Goal: Information Seeking & Learning: Stay updated

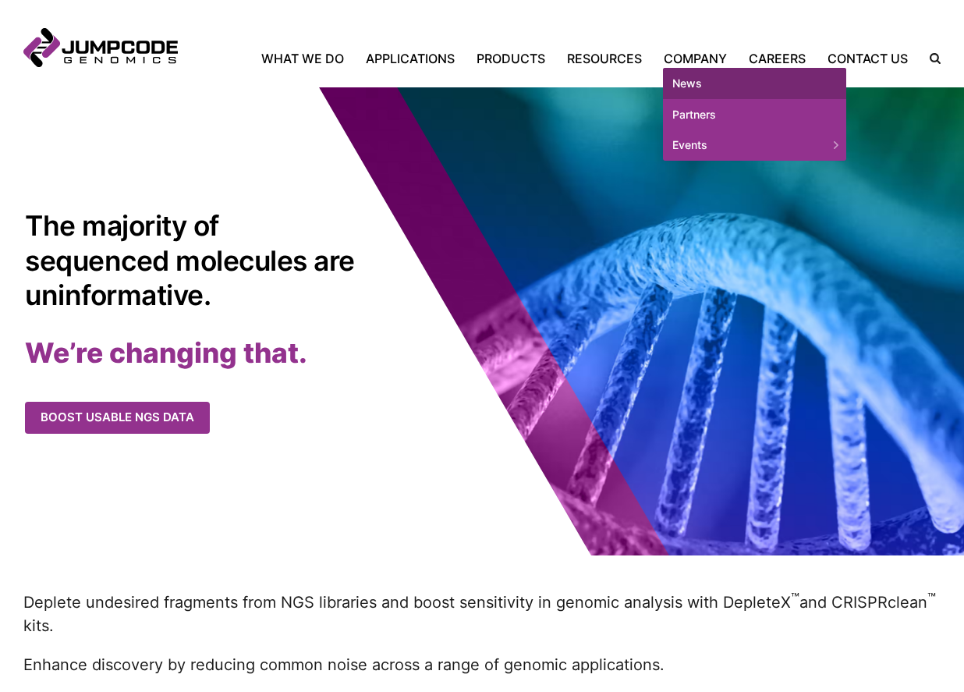
click at [704, 77] on link "News" at bounding box center [754, 83] width 183 height 31
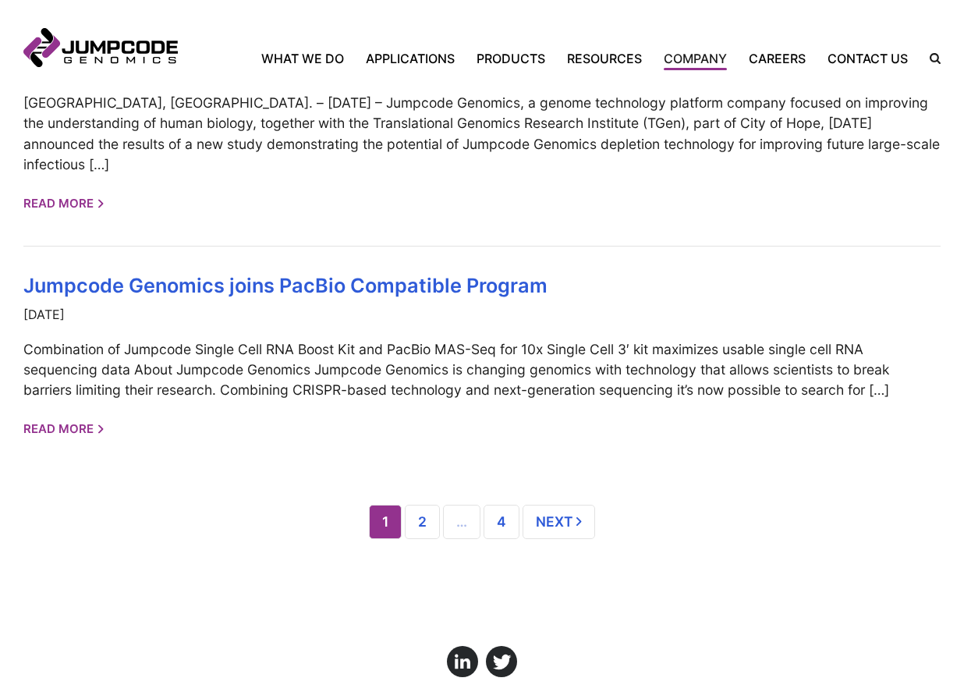
scroll to position [1516, 0]
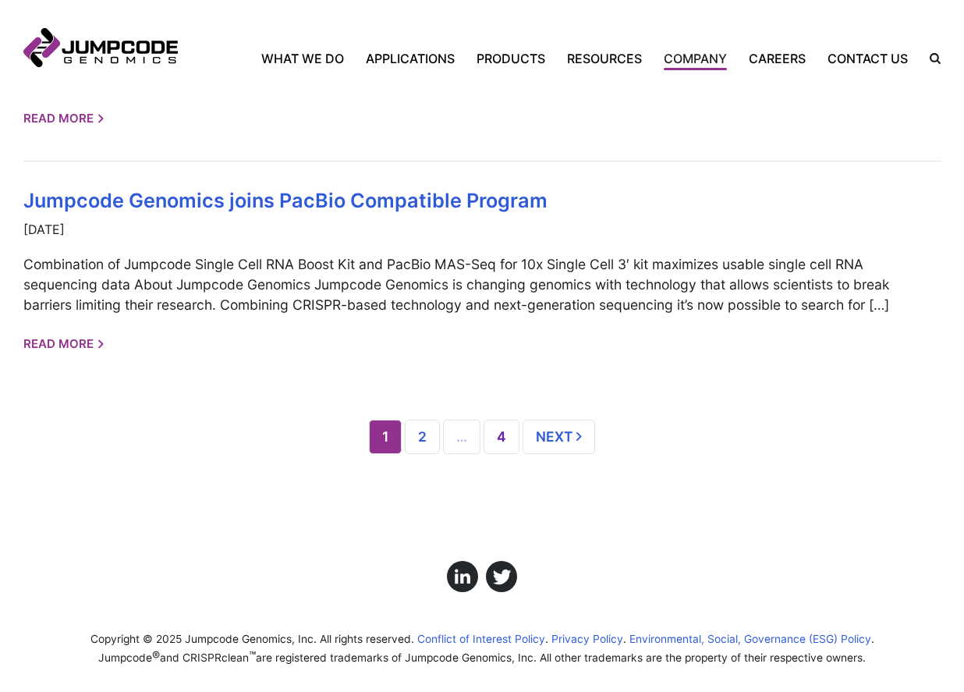
click at [496, 425] on link "4" at bounding box center [502, 437] width 36 height 34
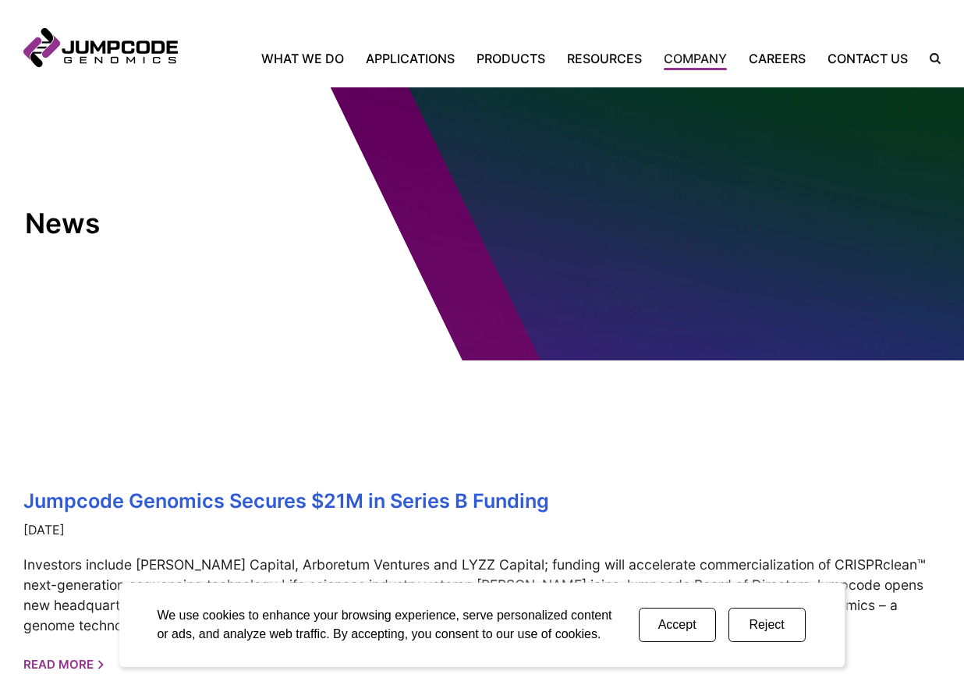
drag, startPoint x: 780, startPoint y: 630, endPoint x: 687, endPoint y: 503, distance: 157.3
click at [778, 627] on button "Reject" at bounding box center [767, 625] width 77 height 34
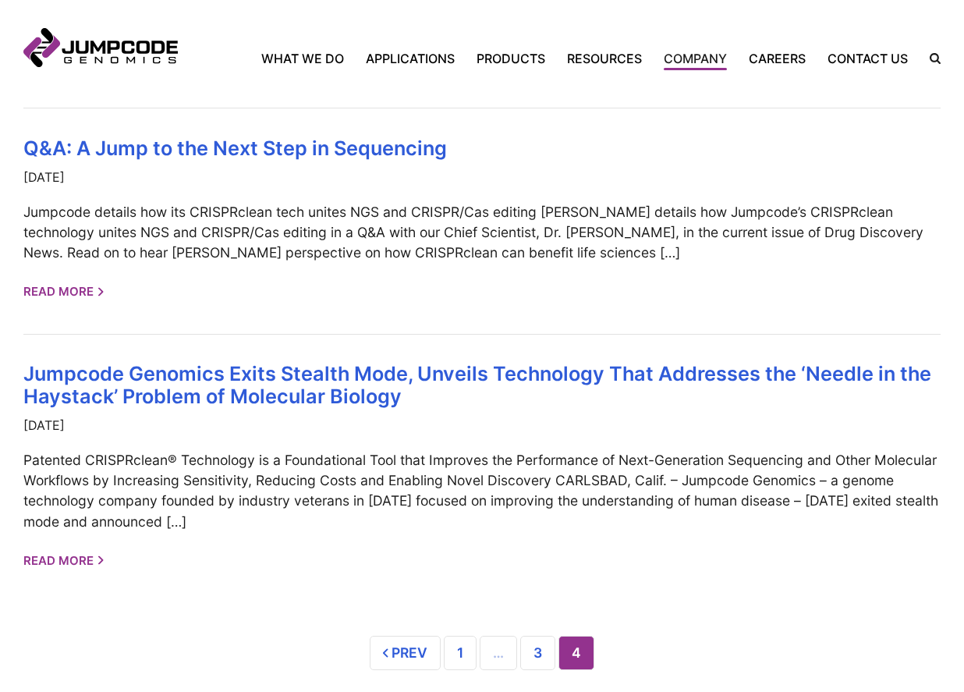
scroll to position [624, 0]
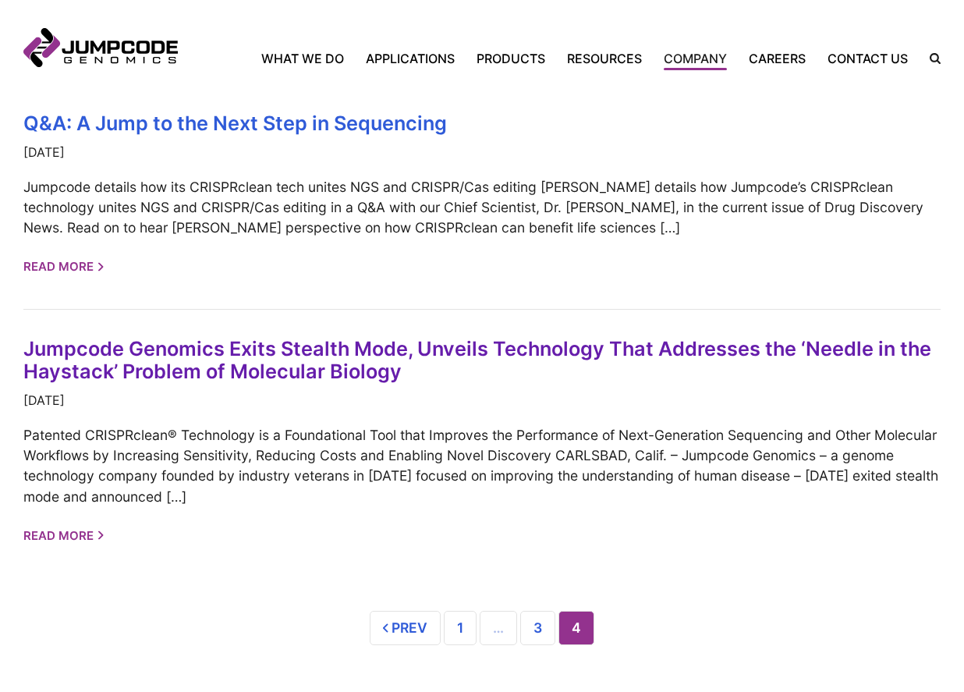
click at [555, 350] on link "Jumpcode Genomics Exits Stealth Mode, Unveils Technology That Addresses the ‘Ne…" at bounding box center [477, 360] width 908 height 46
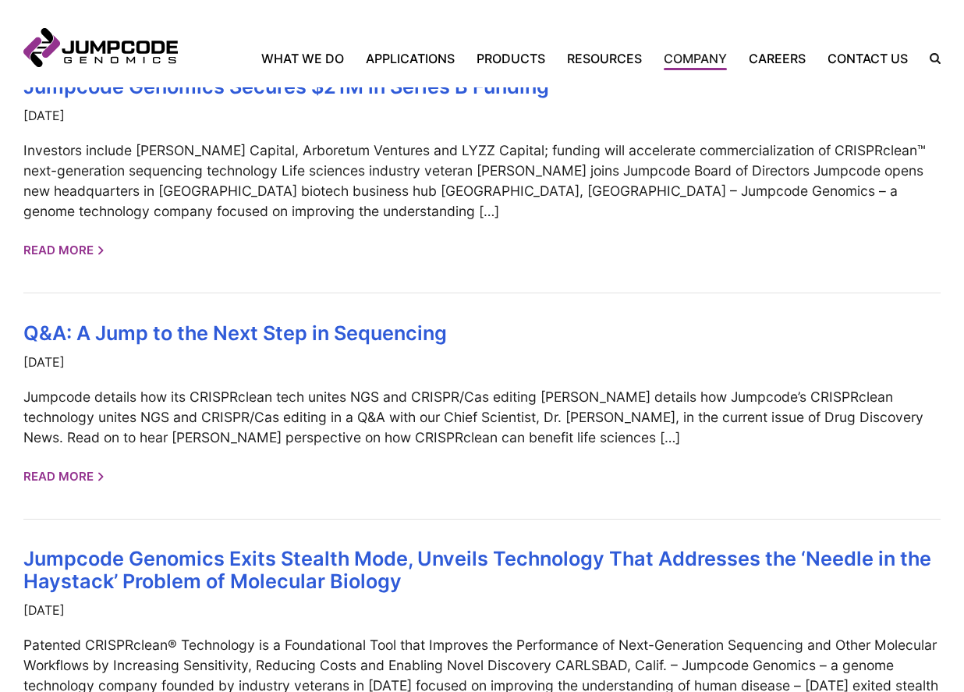
scroll to position [390, 0]
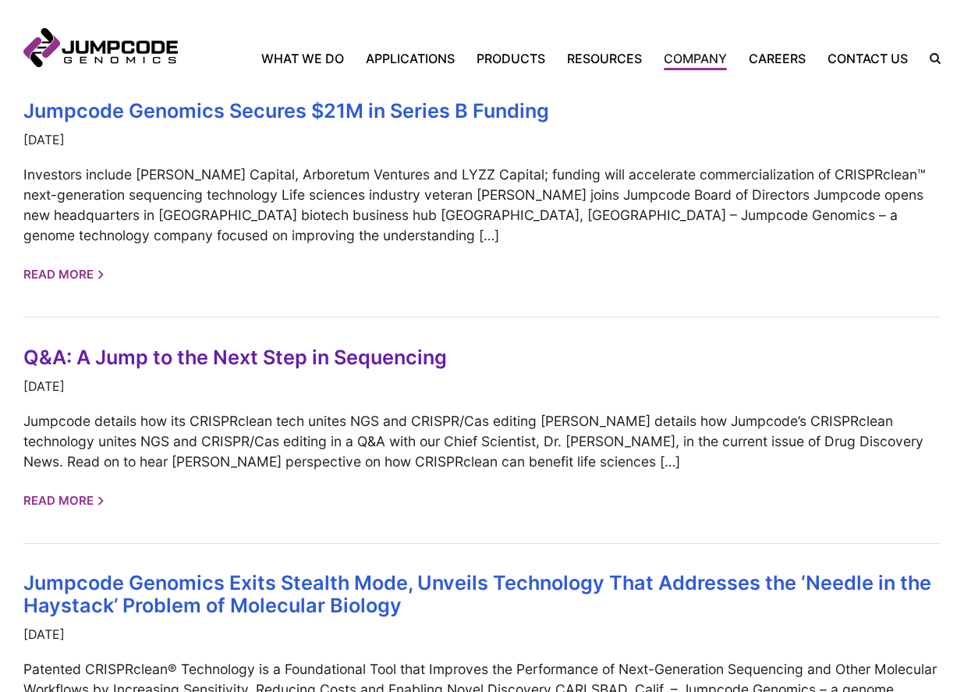
click at [282, 364] on link "Q&A: A Jump to the Next Step in Sequencing" at bounding box center [235, 357] width 424 height 23
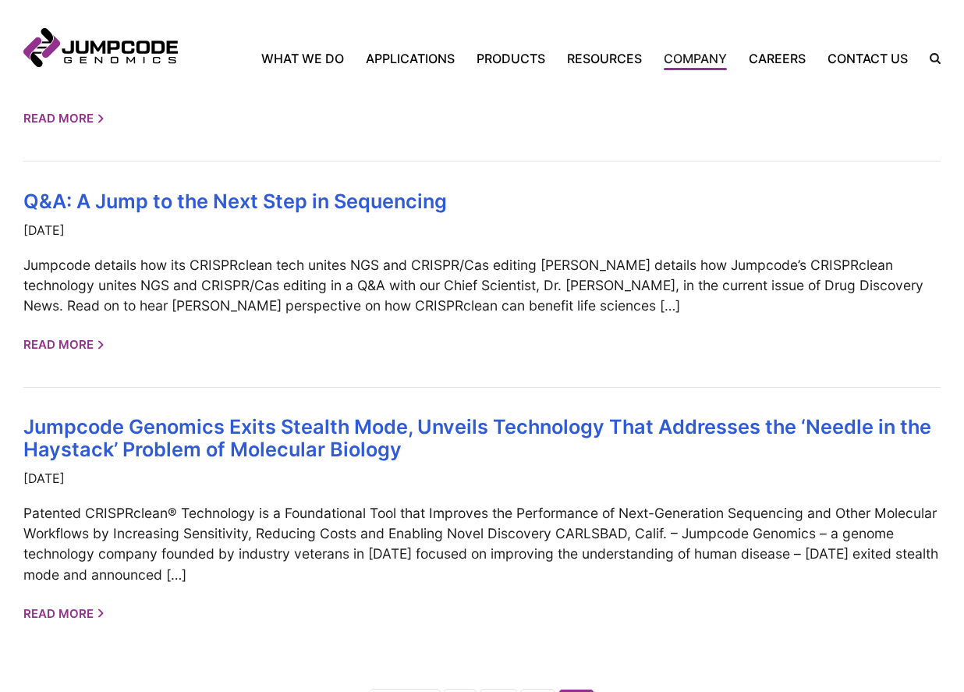
scroll to position [780, 0]
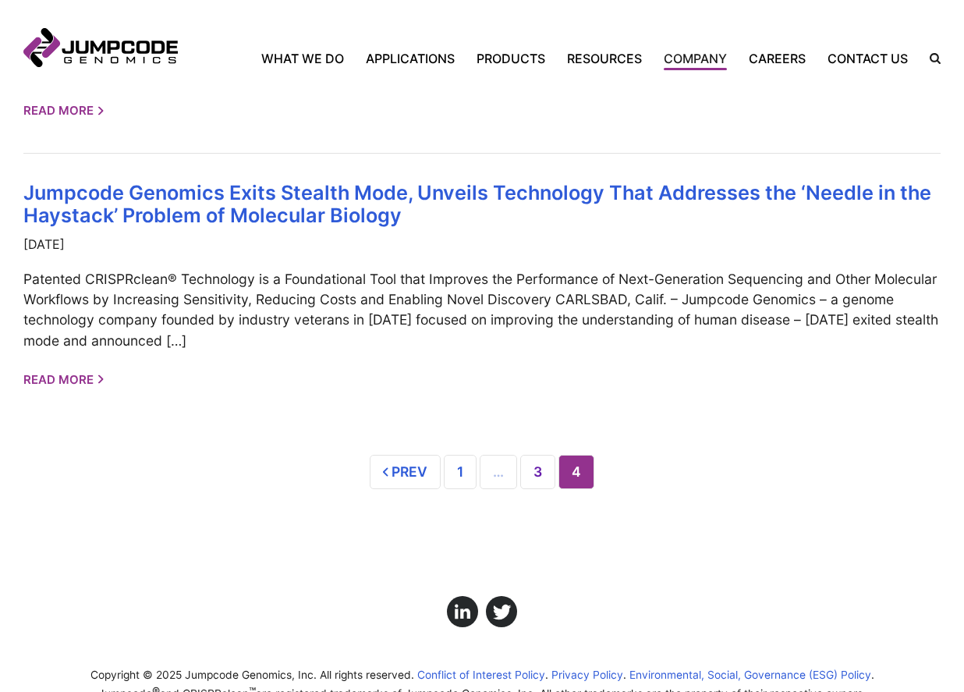
click at [542, 474] on link "3" at bounding box center [537, 472] width 35 height 34
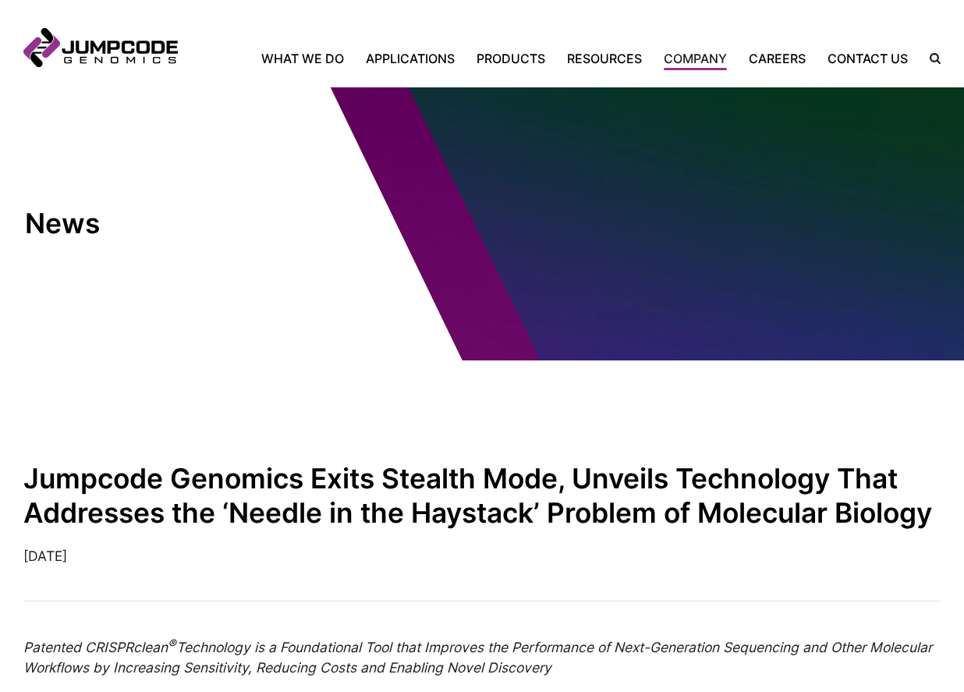
scroll to position [78, 0]
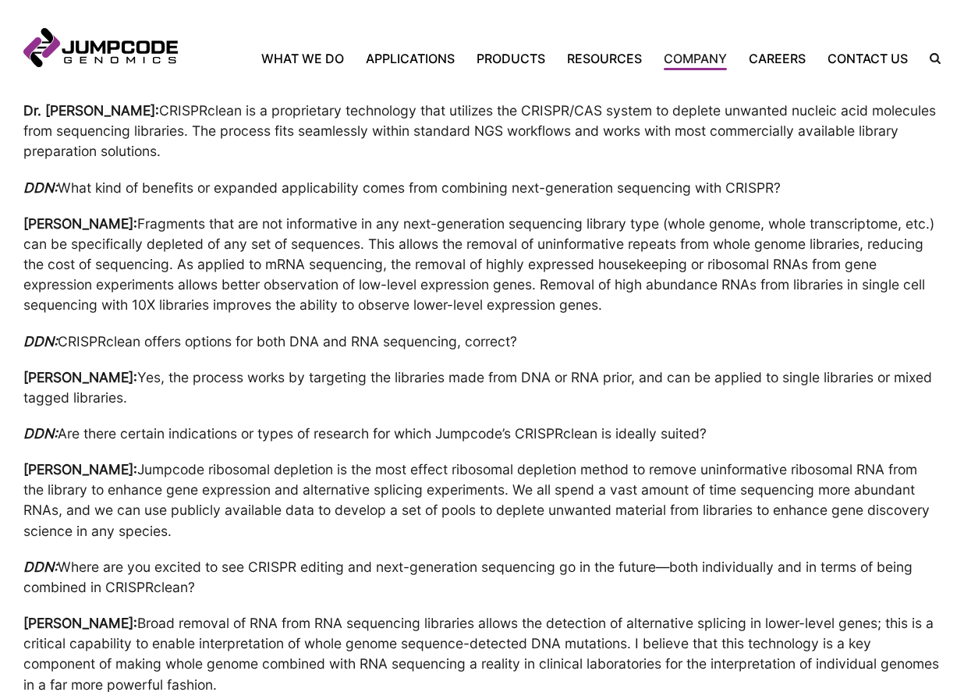
scroll to position [936, 0]
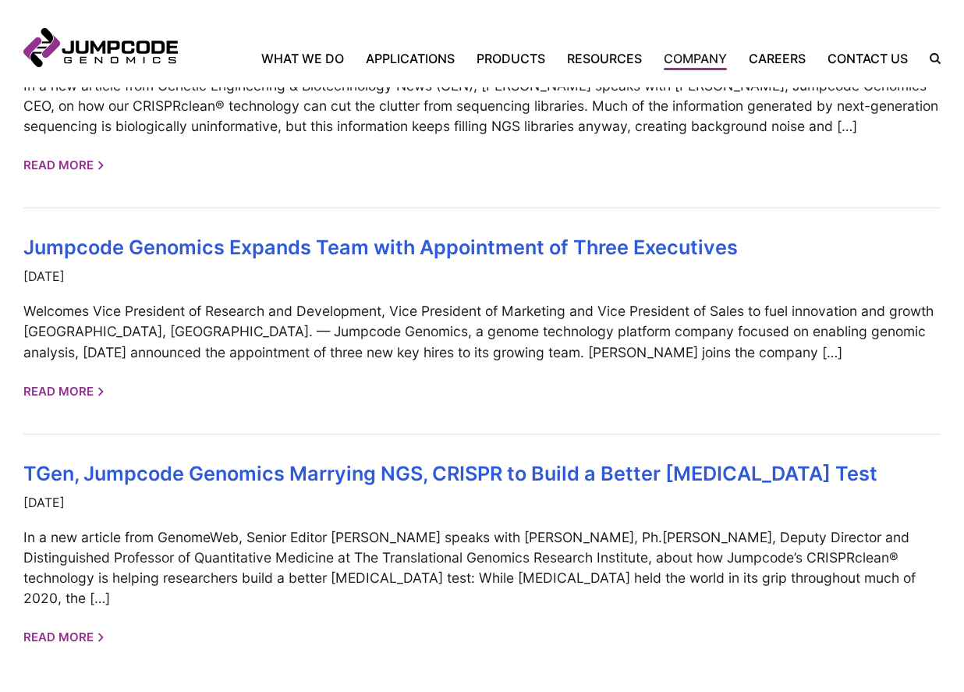
scroll to position [1249, 0]
